Goal: Check status: Check status

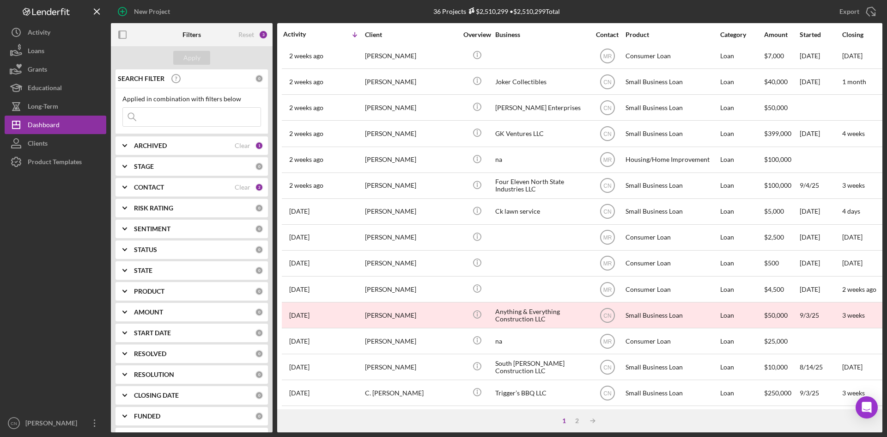
scroll to position [277, 0]
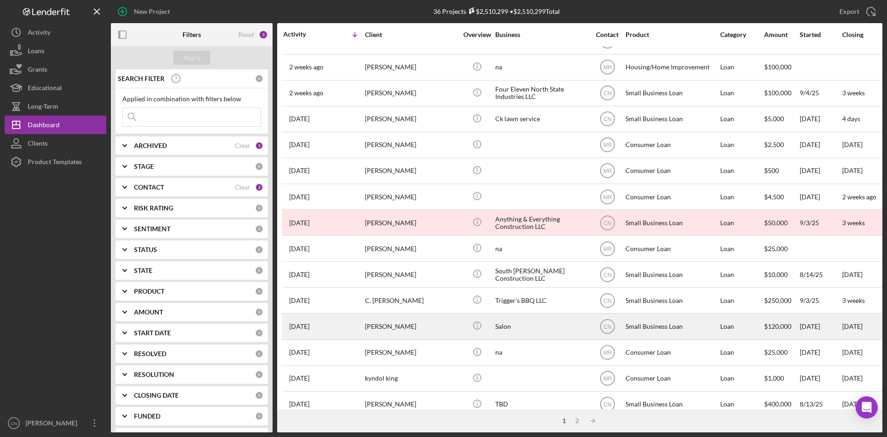
click at [388, 321] on div "[PERSON_NAME]" at bounding box center [411, 326] width 92 height 24
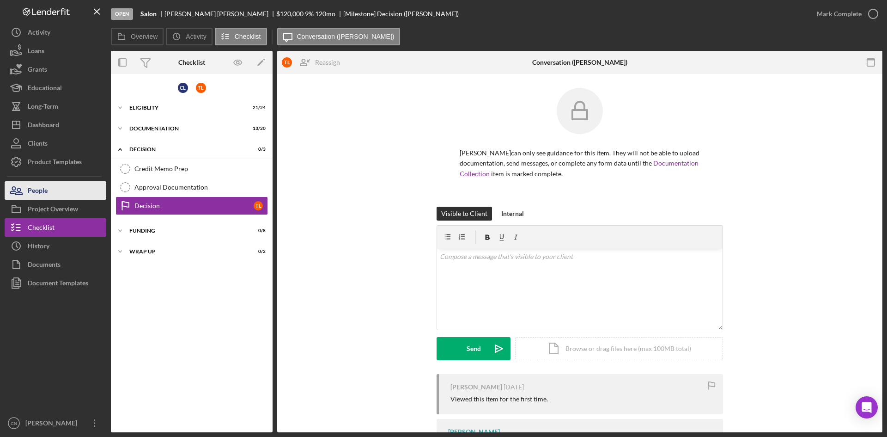
click at [37, 195] on div "People" at bounding box center [38, 191] width 20 height 21
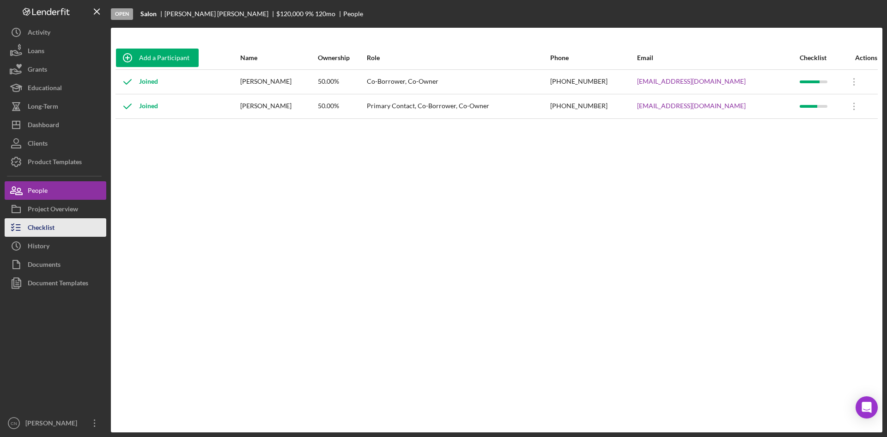
click at [45, 225] on div "Checklist" at bounding box center [41, 228] width 27 height 21
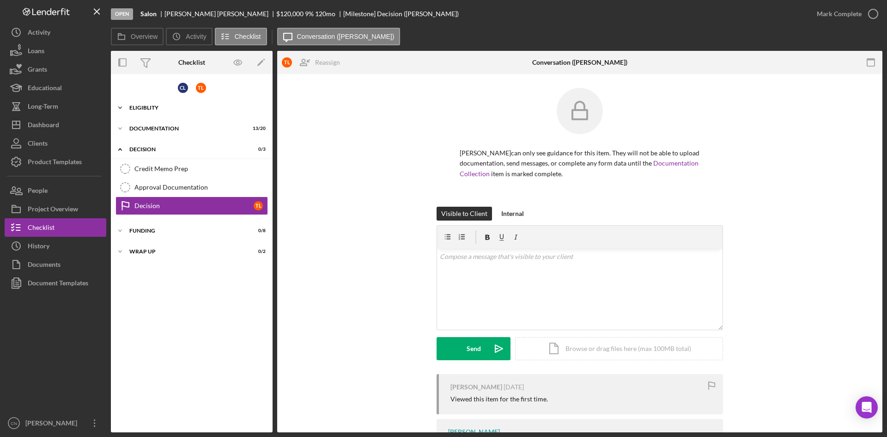
click at [152, 104] on div "Icon/Expander Eligiblity 21 / 24" at bounding box center [192, 107] width 162 height 18
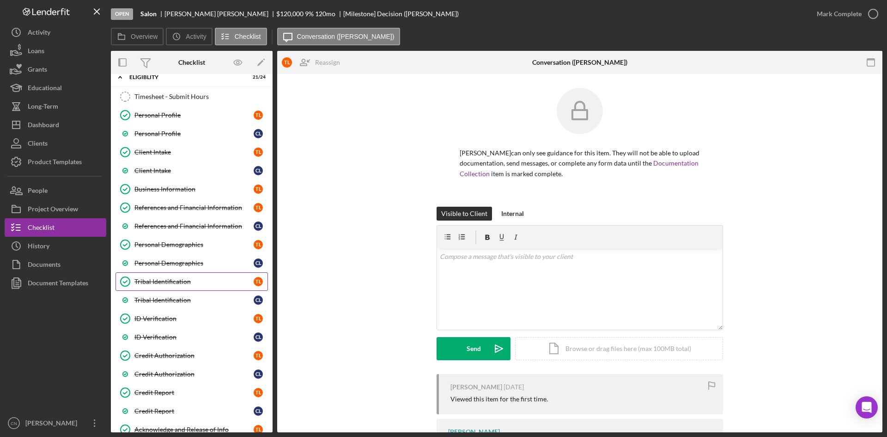
scroll to position [92, 0]
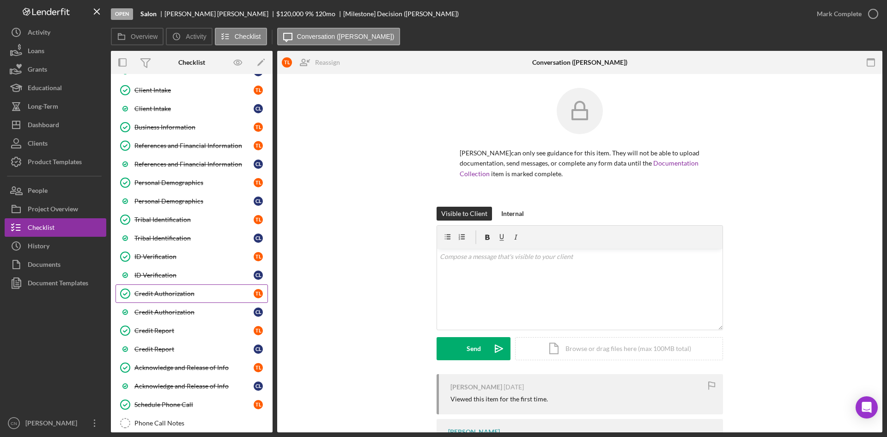
click at [168, 296] on div "Credit Authorization" at bounding box center [193, 293] width 119 height 7
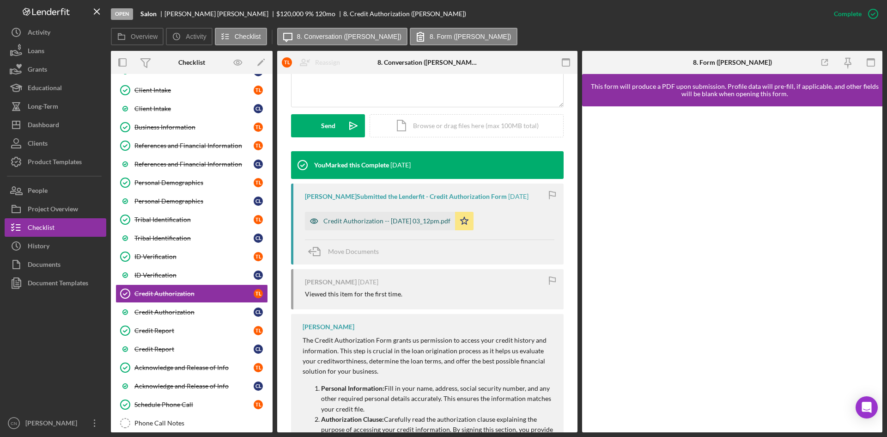
click at [431, 217] on div "Credit Authorization -- 2025-08-04 03_12pm.pdf" at bounding box center [386, 220] width 127 height 7
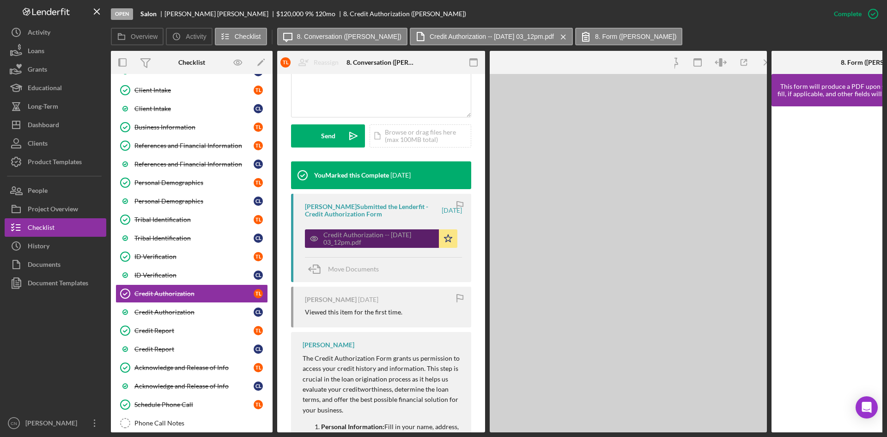
scroll to position [241, 0]
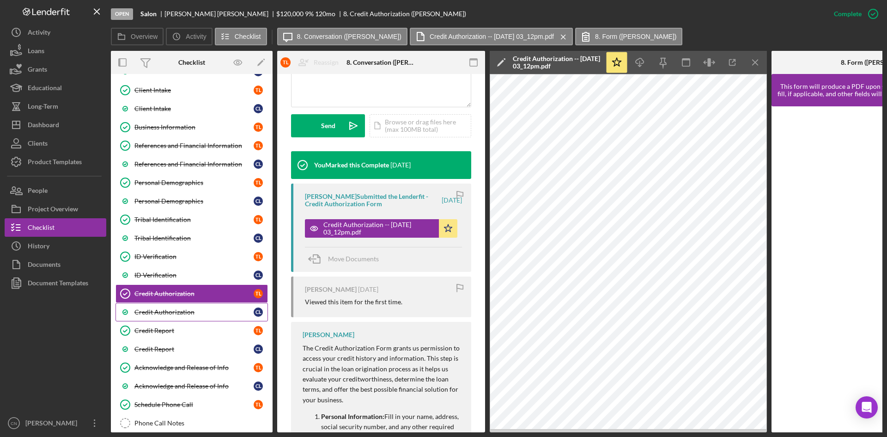
click at [163, 308] on div "Credit Authorization" at bounding box center [193, 311] width 119 height 7
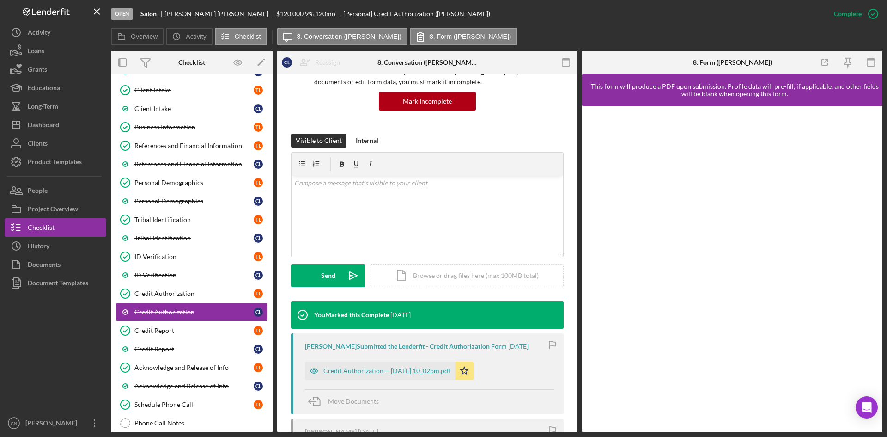
scroll to position [185, 0]
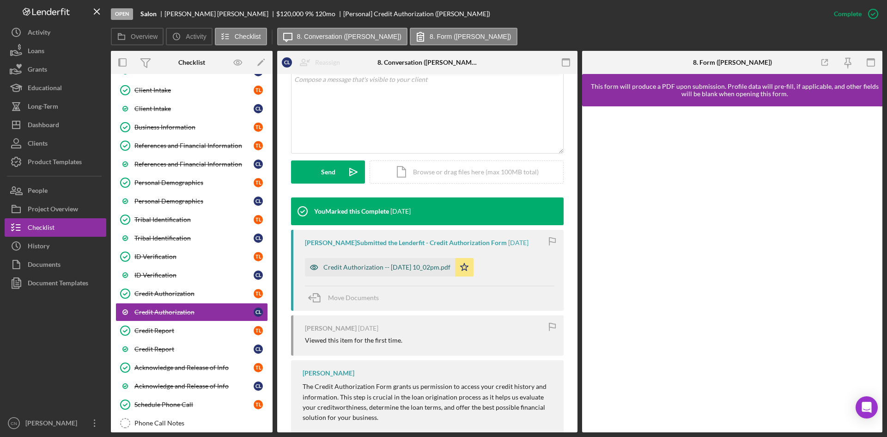
click at [369, 260] on div "Credit Authorization -- 2025-08-13 10_02pm.pdf" at bounding box center [380, 267] width 150 height 18
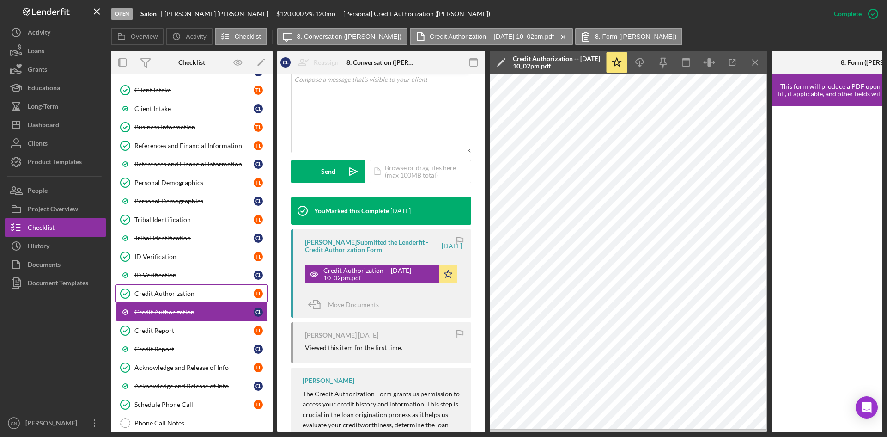
click at [153, 292] on div "Credit Authorization" at bounding box center [193, 293] width 119 height 7
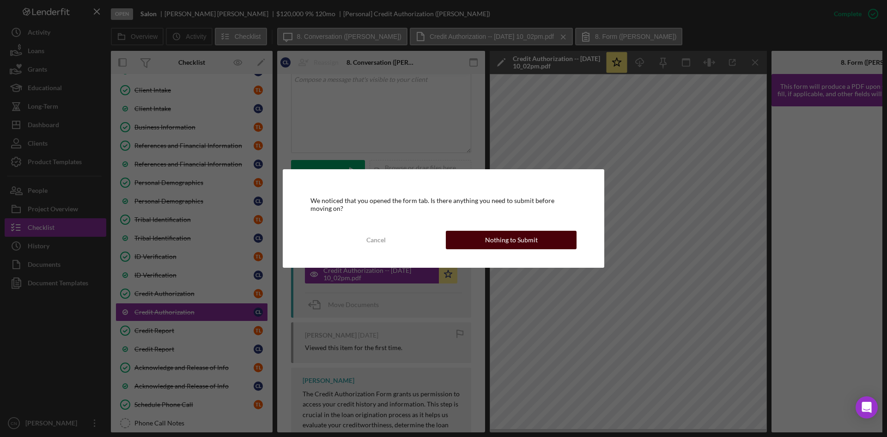
click at [504, 237] on div "Nothing to Submit" at bounding box center [511, 240] width 53 height 18
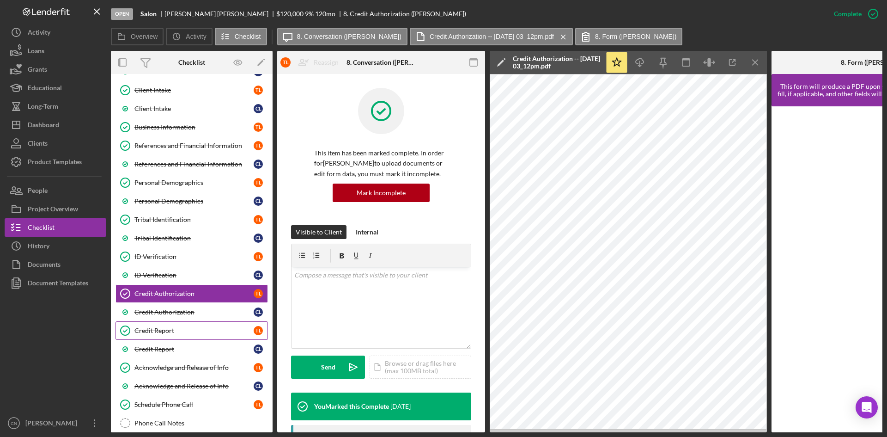
click at [136, 325] on icon "Credit Report" at bounding box center [125, 330] width 23 height 23
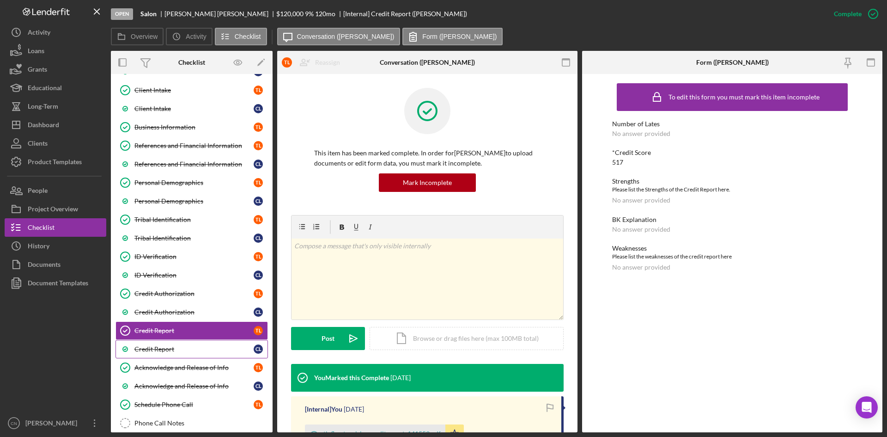
click at [140, 349] on div "Credit Report" at bounding box center [193, 348] width 119 height 7
